Goal: Task Accomplishment & Management: Manage account settings

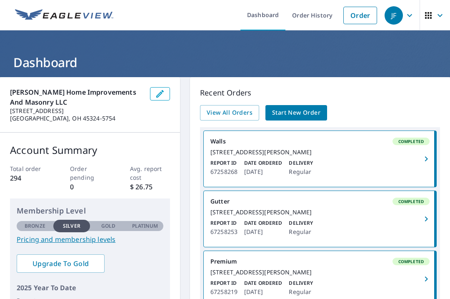
click at [248, 105] on link "View All Orders" at bounding box center [229, 112] width 59 height 15
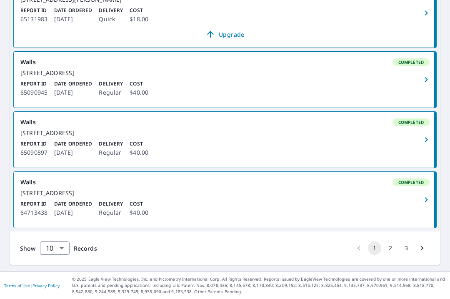
scroll to position [22, 0]
click at [392, 251] on button "2" at bounding box center [390, 247] width 13 height 13
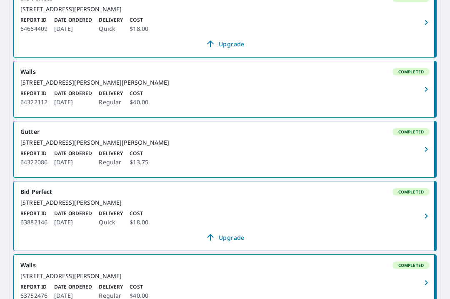
scroll to position [197, 0]
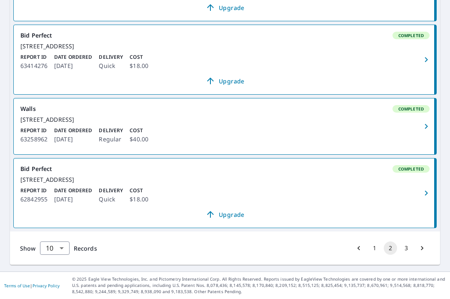
click at [408, 246] on button "3" at bounding box center [406, 247] width 13 height 13
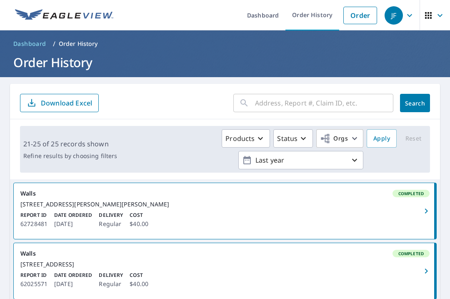
click at [362, 91] on input "text" at bounding box center [324, 102] width 138 height 23
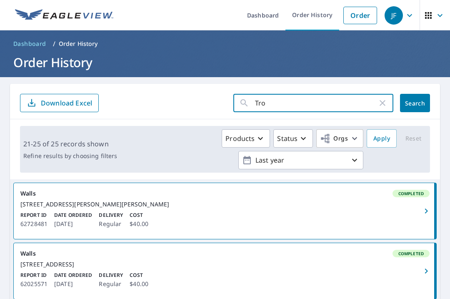
type input "[PERSON_NAME]"
click at [420, 99] on span "Search" at bounding box center [415, 103] width 17 height 8
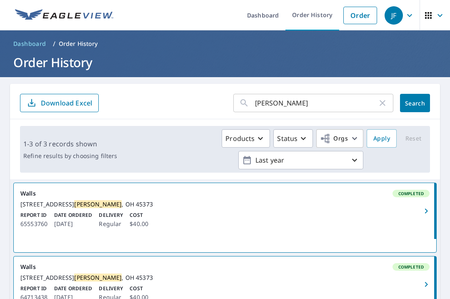
click at [305, 91] on input "[PERSON_NAME]" at bounding box center [316, 102] width 122 height 23
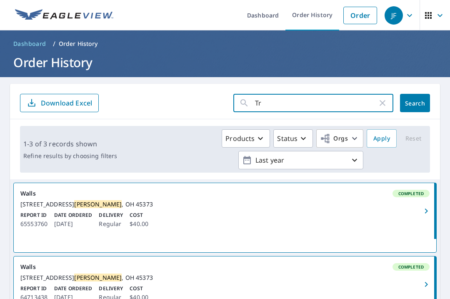
type input "T"
type input "1163 n"
click at [412, 99] on span "Search" at bounding box center [415, 103] width 17 height 8
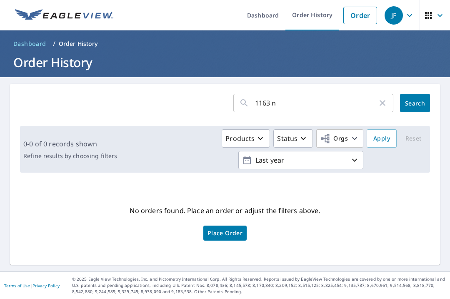
click at [357, 155] on icon "button" at bounding box center [355, 160] width 10 height 10
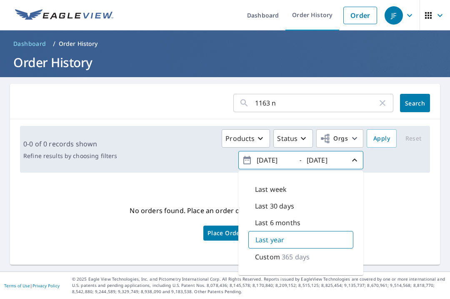
click at [307, 252] on p "365 days" at bounding box center [296, 257] width 28 height 10
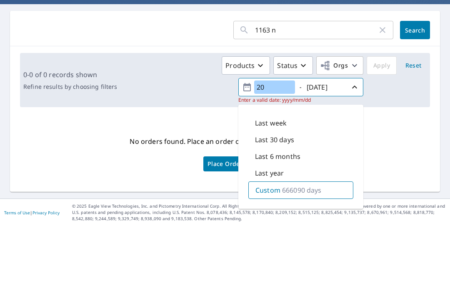
type input "2"
click at [262, 133] on icon "button" at bounding box center [260, 138] width 10 height 10
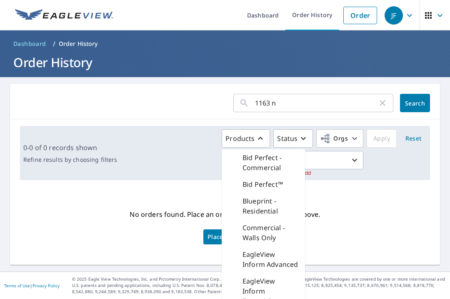
click at [377, 193] on div "No orders found. Place an order or adjust the filters above. Place Order" at bounding box center [225, 225] width 417 height 65
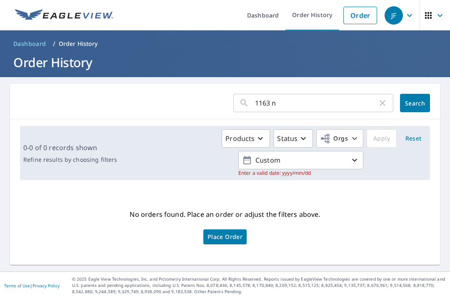
click at [308, 133] on icon "button" at bounding box center [303, 138] width 10 height 10
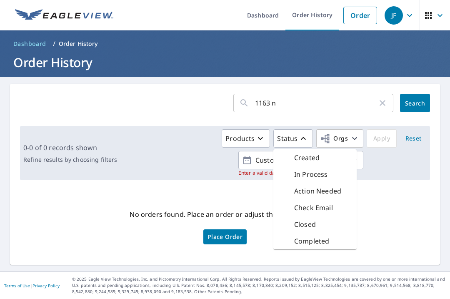
click at [261, 133] on icon "button" at bounding box center [260, 138] width 10 height 10
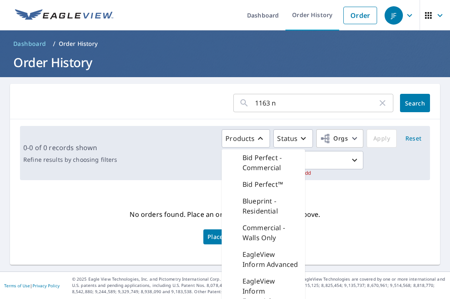
click at [386, 98] on icon "button" at bounding box center [382, 103] width 10 height 10
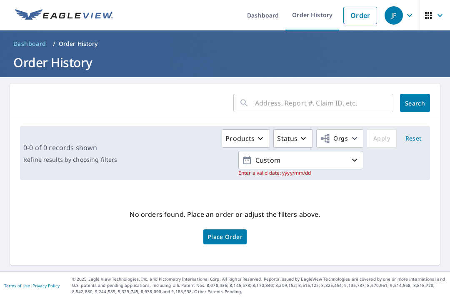
click at [366, 15] on link "Order" at bounding box center [360, 15] width 34 height 17
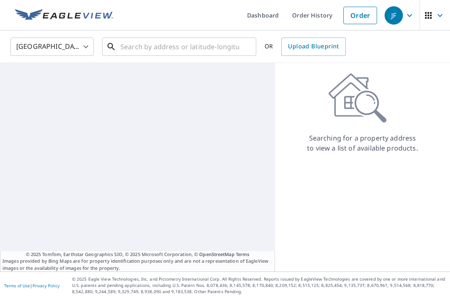
click at [169, 56] on div "​" at bounding box center [179, 46] width 154 height 18
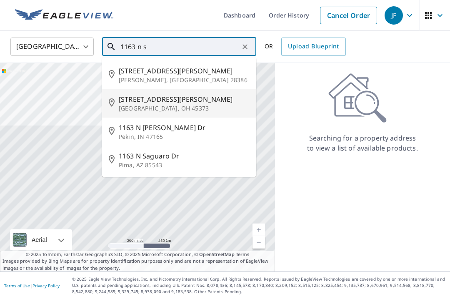
click at [149, 104] on p "[GEOGRAPHIC_DATA], OH 45373" at bounding box center [184, 108] width 131 height 8
type input "[STREET_ADDRESS][PERSON_NAME]"
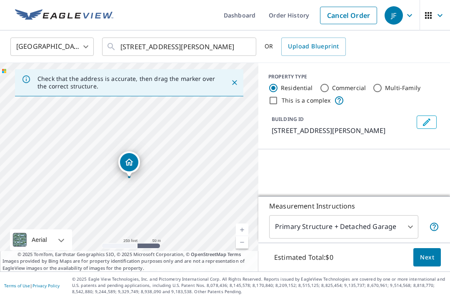
click at [230, 86] on icon "Close" at bounding box center [234, 82] width 8 height 8
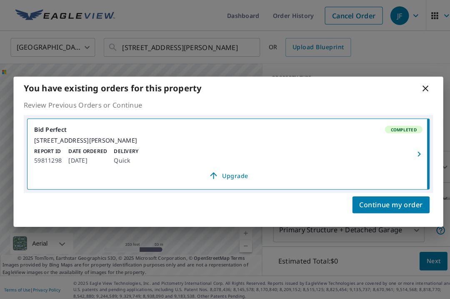
click at [415, 151] on icon "button" at bounding box center [413, 152] width 10 height 10
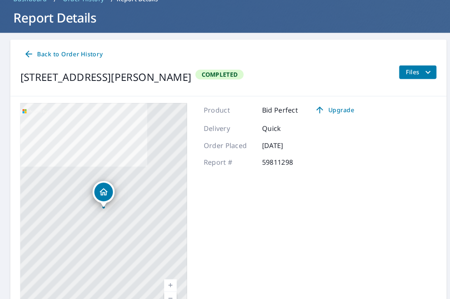
scroll to position [45, 0]
click at [425, 67] on icon "filesDropdownBtn-59811298" at bounding box center [422, 71] width 10 height 10
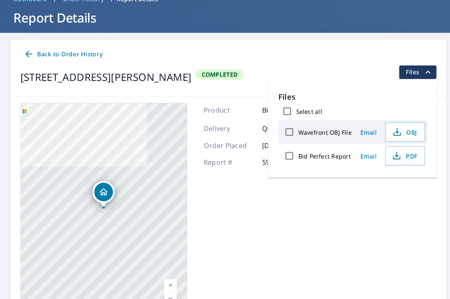
click at [403, 155] on span "PDF" at bounding box center [398, 153] width 27 height 10
click at [344, 157] on label "Bid Perfect Report" at bounding box center [320, 154] width 52 height 8
click at [294, 157] on input "Bid Perfect Report" at bounding box center [284, 153] width 17 height 17
checkbox input "true"
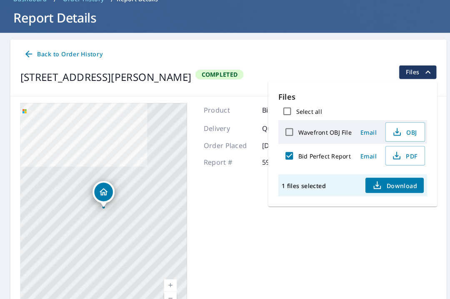
click at [410, 154] on span "PDF" at bounding box center [398, 153] width 27 height 10
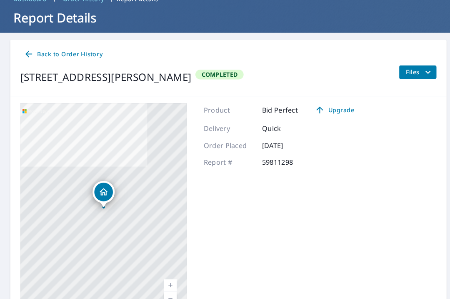
click at [417, 73] on icon "filesDropdownBtn-59811298" at bounding box center [422, 71] width 10 height 10
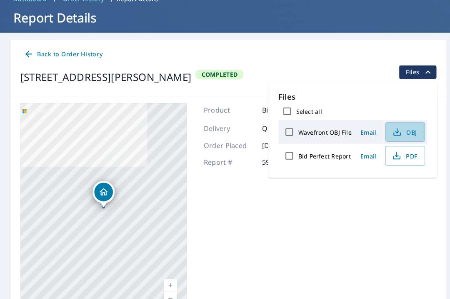
click at [407, 130] on span "OBJ" at bounding box center [398, 130] width 27 height 10
